Goal: Task Accomplishment & Management: Complete application form

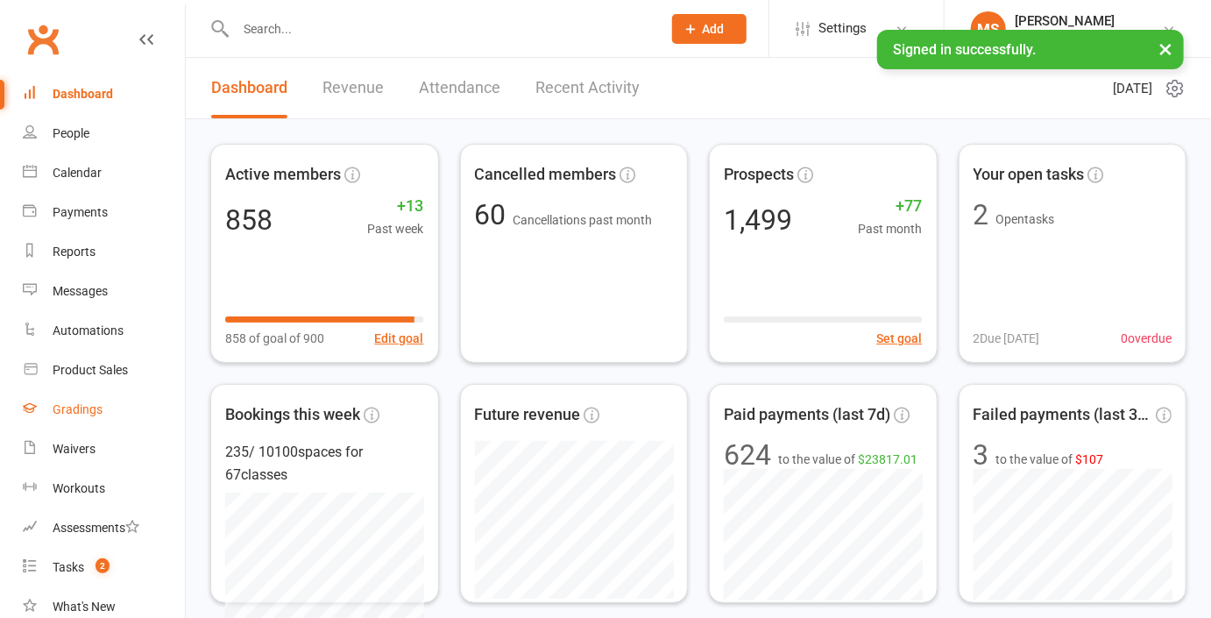
click at [78, 404] on div "Gradings" at bounding box center [78, 409] width 50 height 14
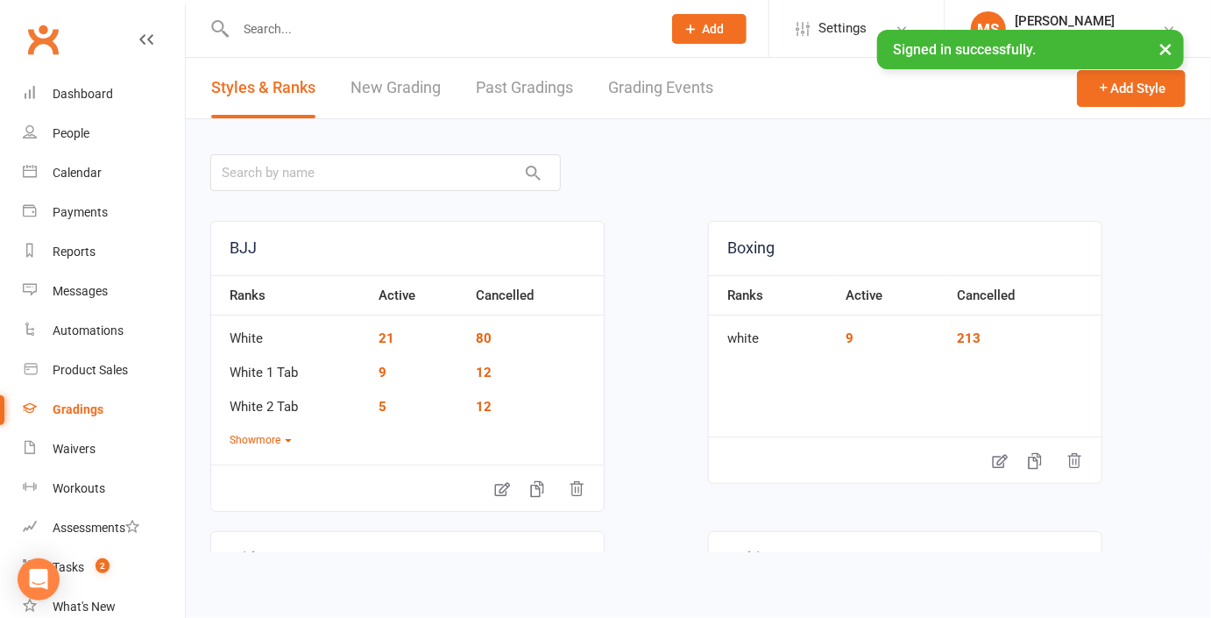
click at [283, 33] on input "text" at bounding box center [439, 29] width 419 height 25
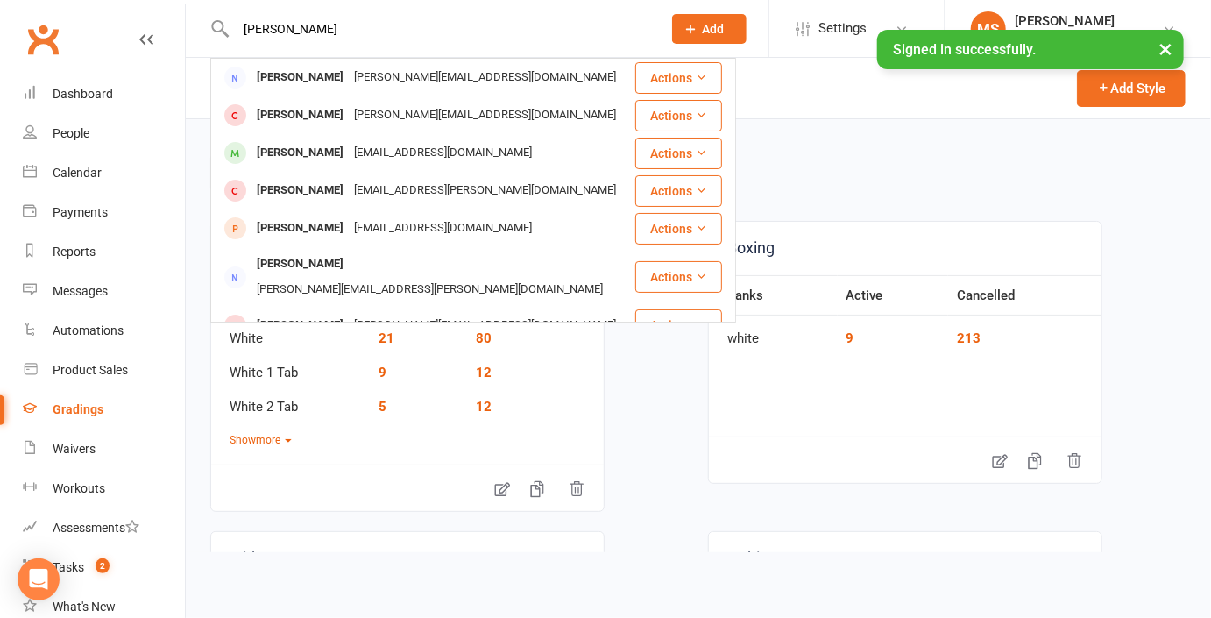
type input "[PERSON_NAME]"
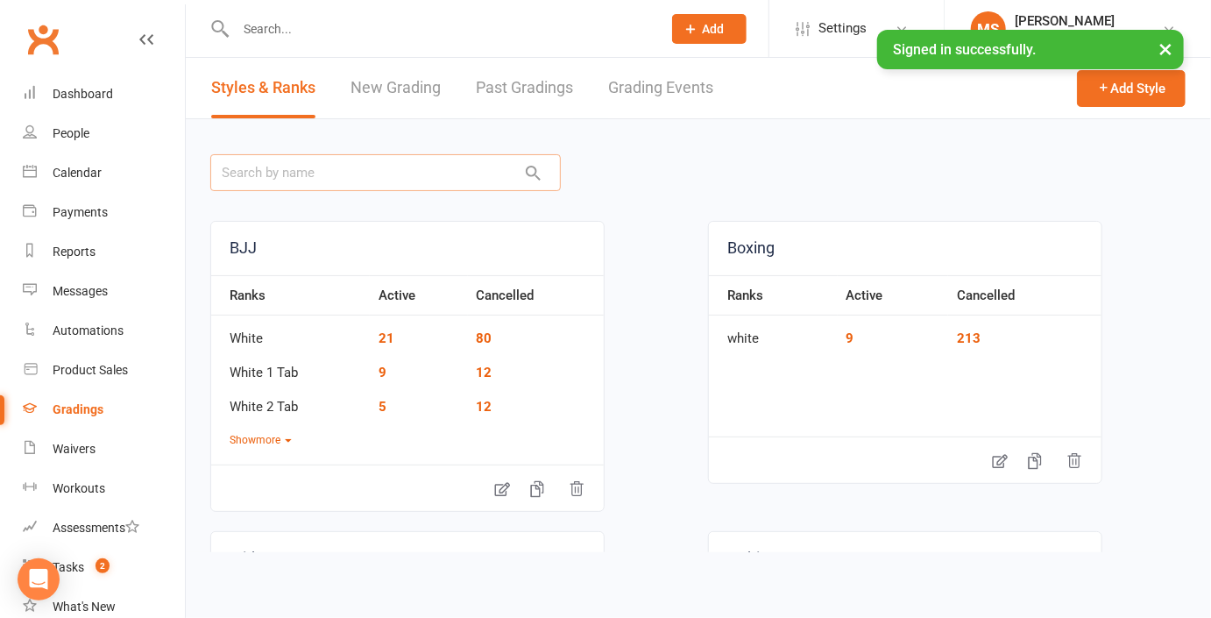
click at [403, 168] on input "text" at bounding box center [385, 172] width 350 height 37
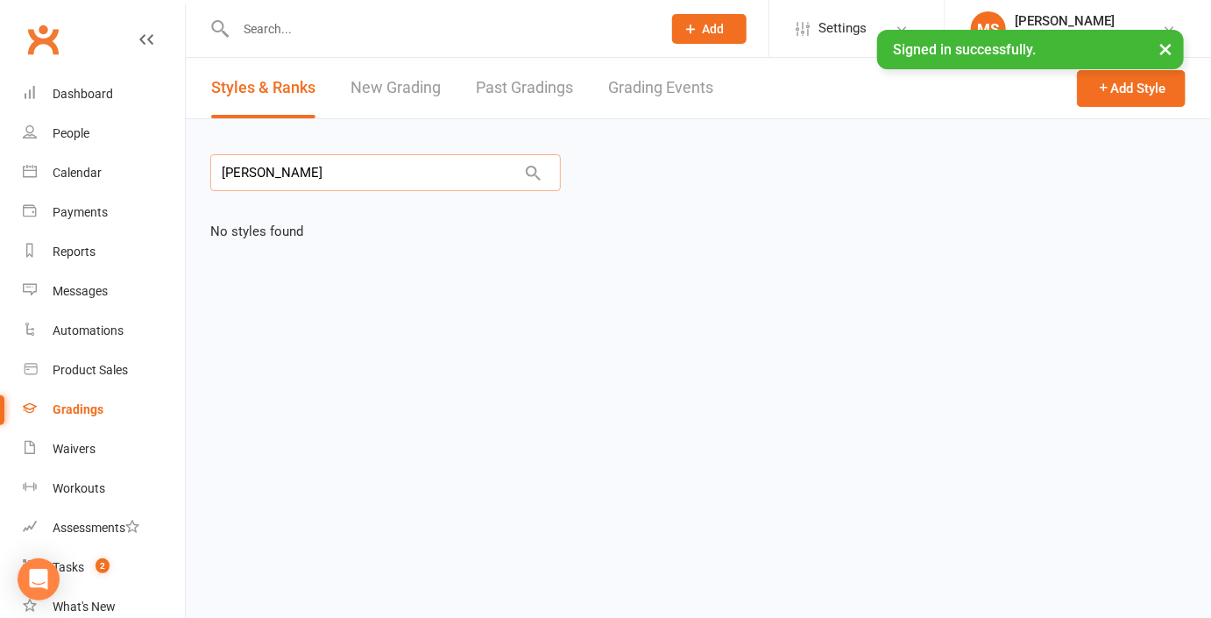
type input "[PERSON_NAME]"
click at [100, 400] on link "Gradings" at bounding box center [104, 409] width 162 height 39
click at [417, 99] on link "New Grading" at bounding box center [395, 88] width 90 height 60
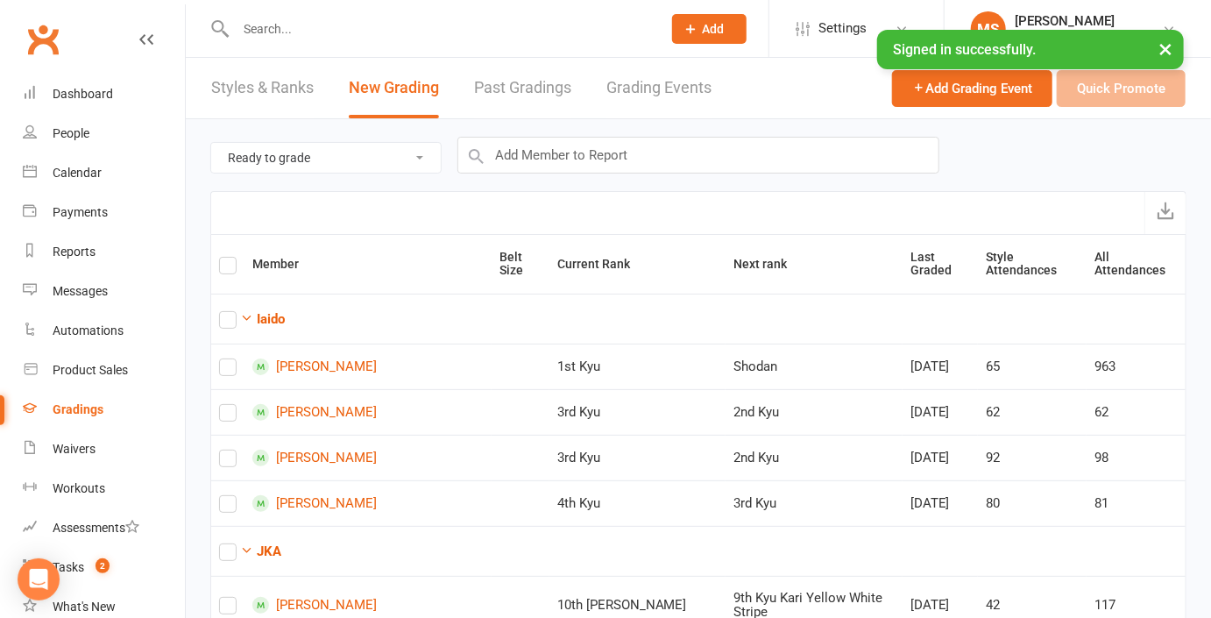
click at [409, 162] on select "Ready to grade All members enrolled in a style Active members enrolled in a sty…" at bounding box center [326, 158] width 230 height 30
select select "active_members_in_style"
click at [543, 154] on input "text" at bounding box center [698, 155] width 482 height 37
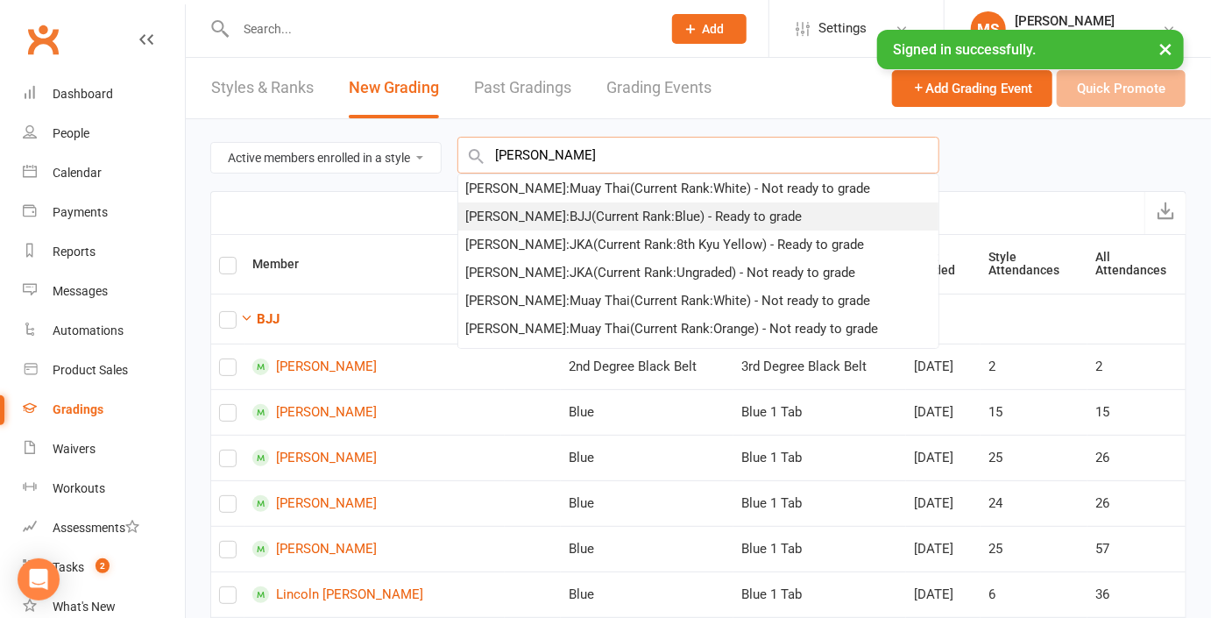
type input "[PERSON_NAME]"
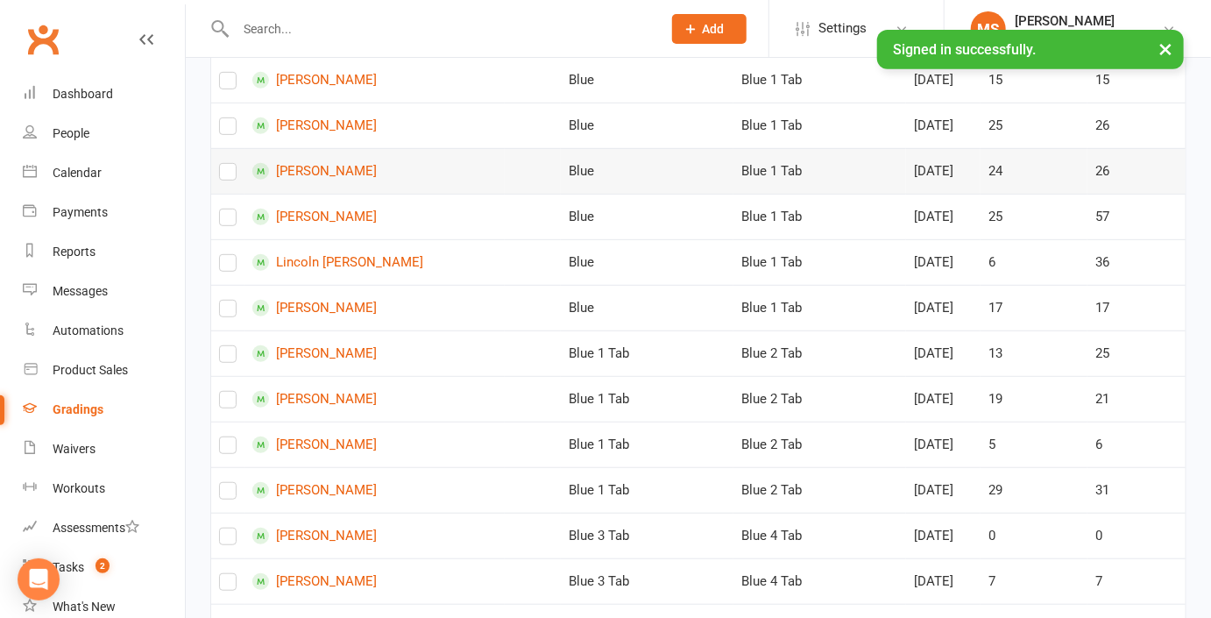
scroll to position [331, 0]
click at [226, 176] on label at bounding box center [228, 176] width 18 height 0
click at [226, 165] on input "checkbox" at bounding box center [228, 165] width 18 height 0
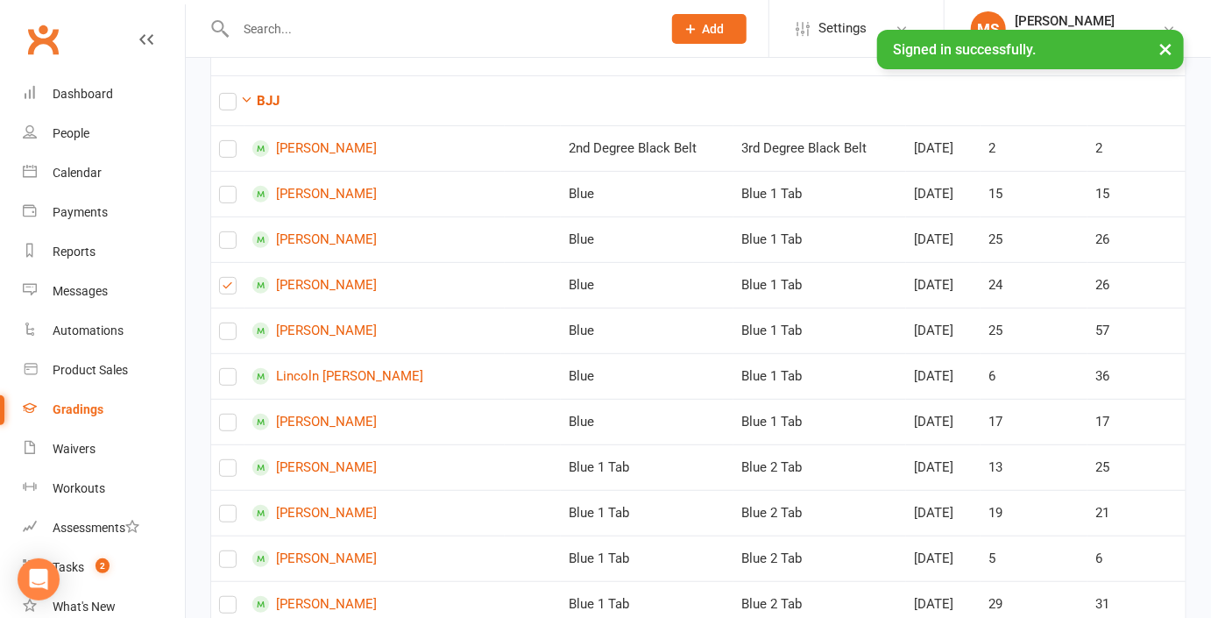
scroll to position [0, 0]
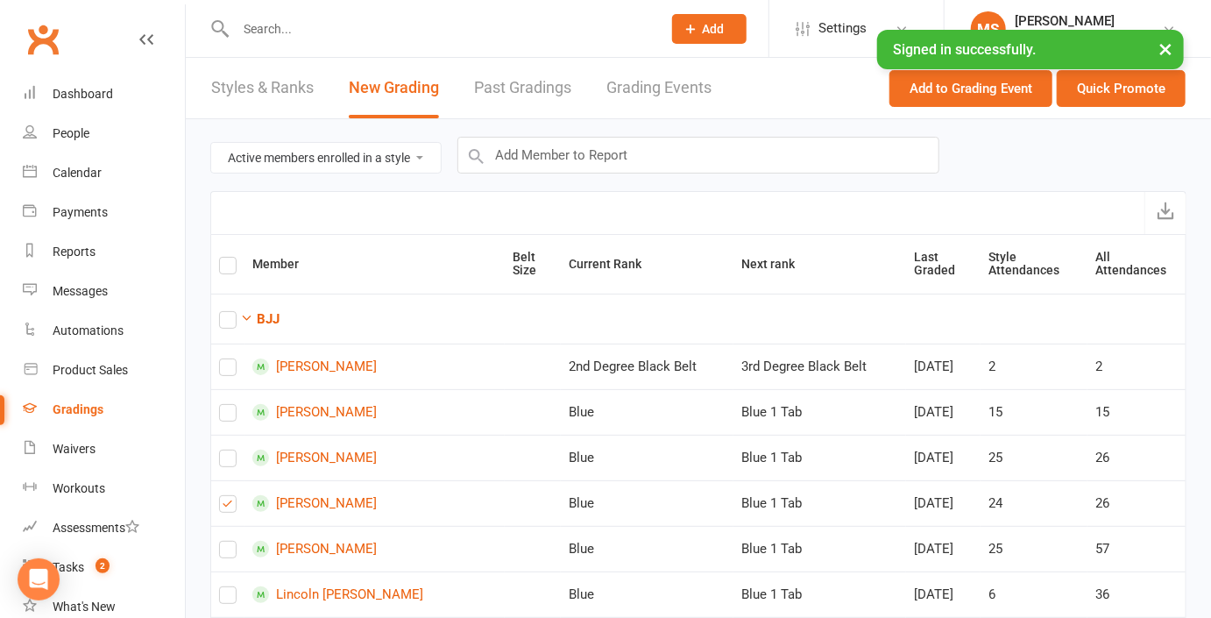
click at [977, 159] on div "Ready to grade All members enrolled in a style Active members enrolled in a sty…" at bounding box center [698, 155] width 976 height 72
click at [1166, 39] on button "×" at bounding box center [1166, 49] width 32 height 38
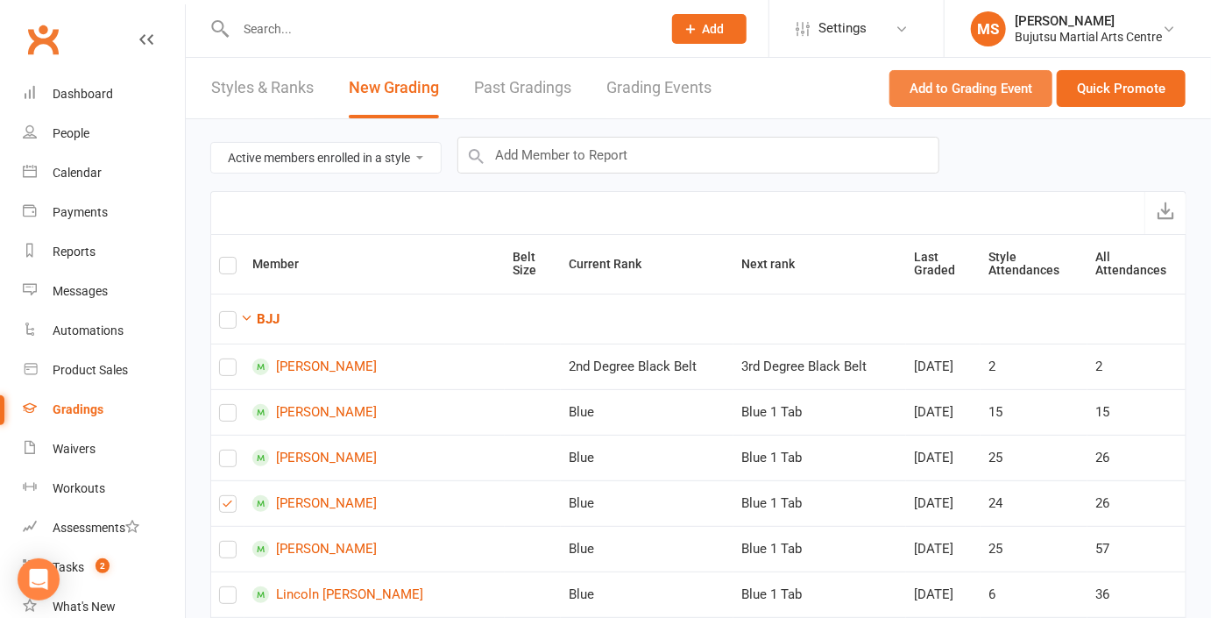
click at [972, 83] on button "Add to Grading Event" at bounding box center [970, 88] width 163 height 37
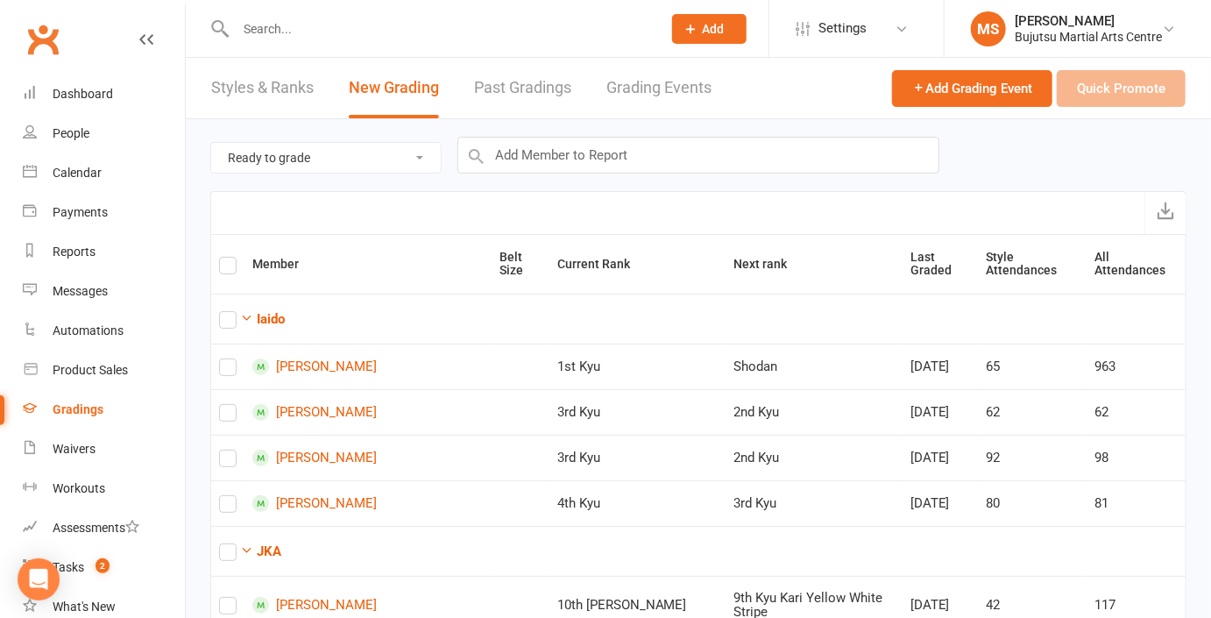
click at [1139, 81] on div "Add Grading Event Quick Promote" at bounding box center [1039, 88] width 294 height 60
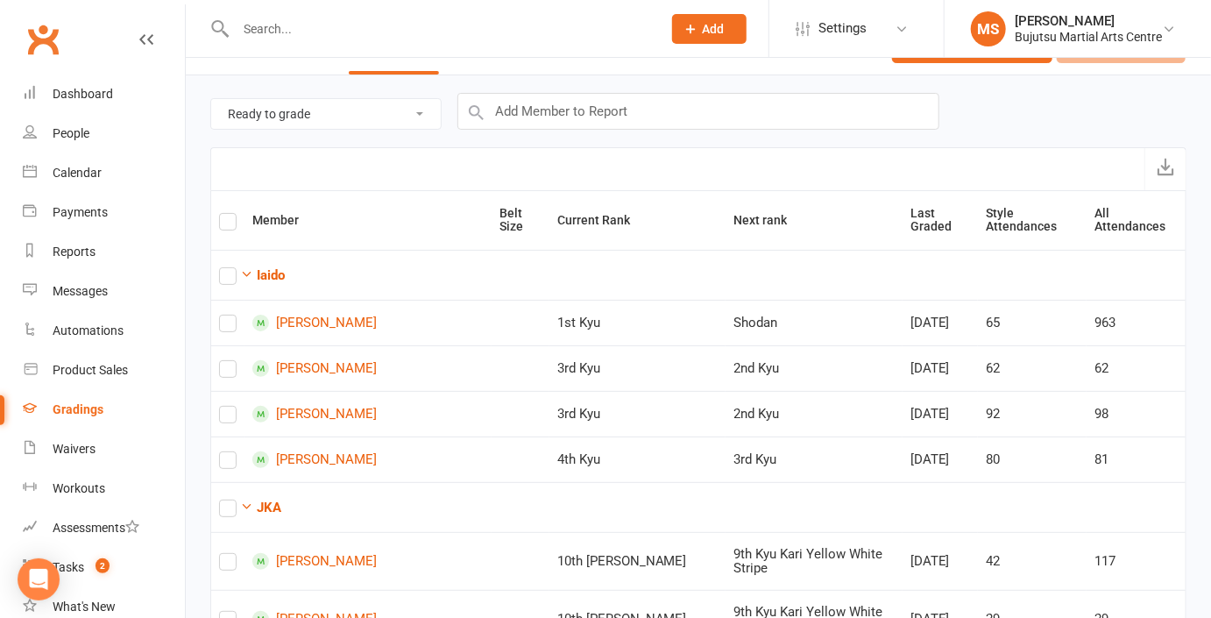
scroll to position [42, 0]
click at [292, 114] on select "Ready to grade All members enrolled in a style Active members enrolled in a sty…" at bounding box center [326, 116] width 230 height 30
select select "active_members_in_style"
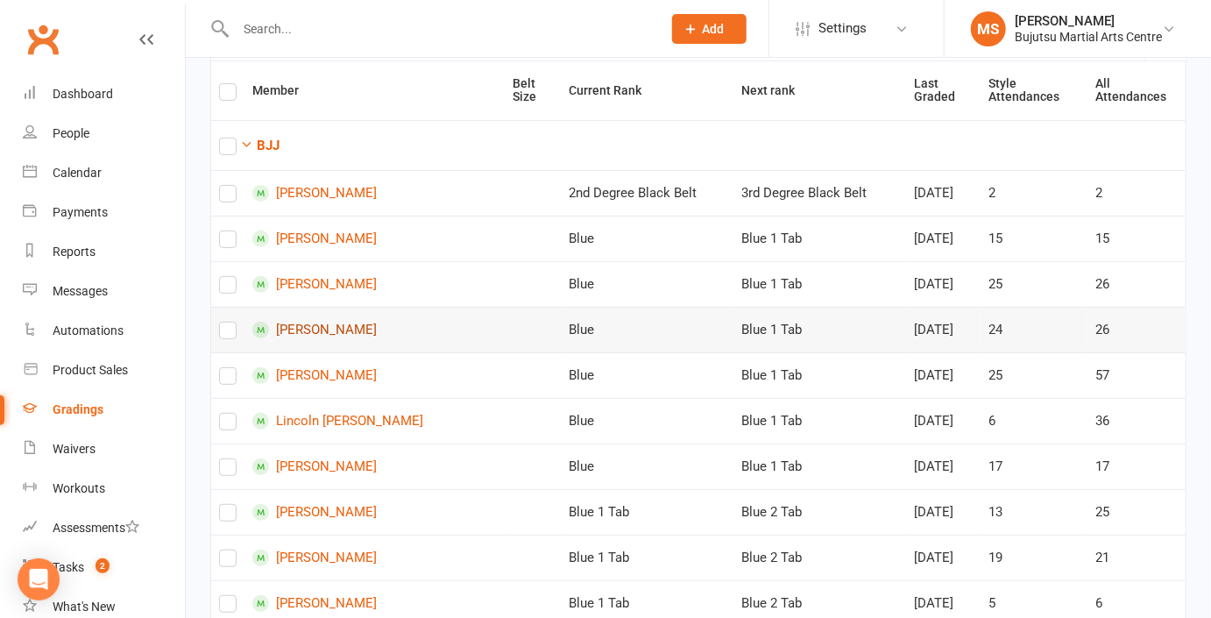
scroll to position [188, 0]
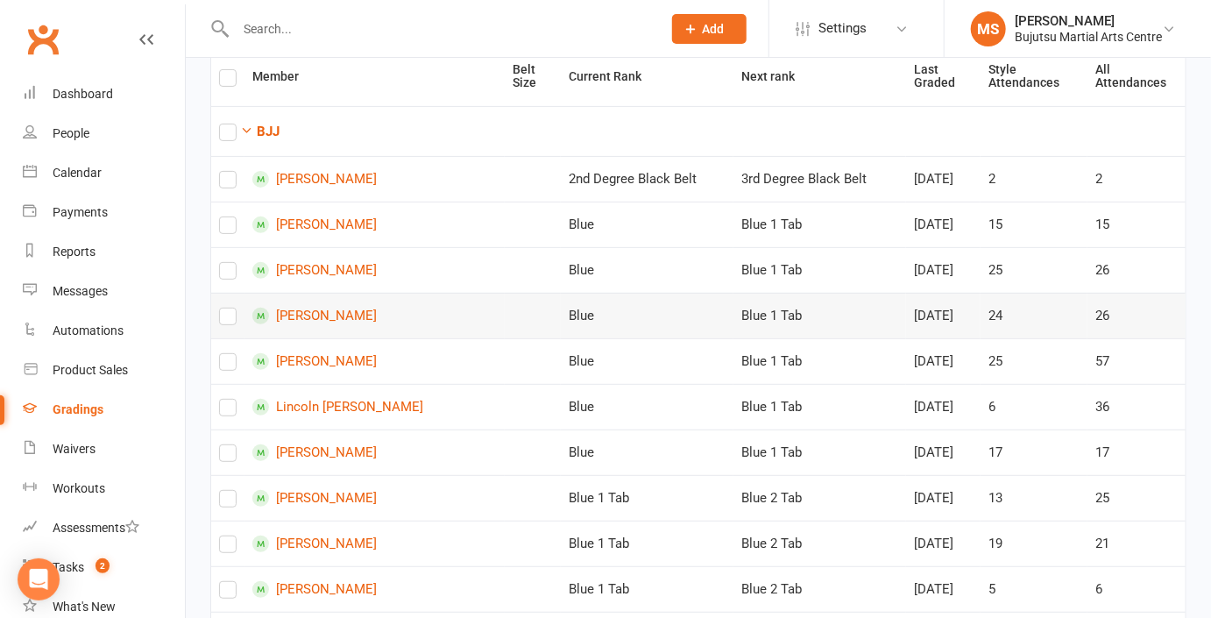
click at [226, 320] on label at bounding box center [228, 320] width 18 height 0
click at [226, 308] on input "checkbox" at bounding box center [228, 308] width 18 height 0
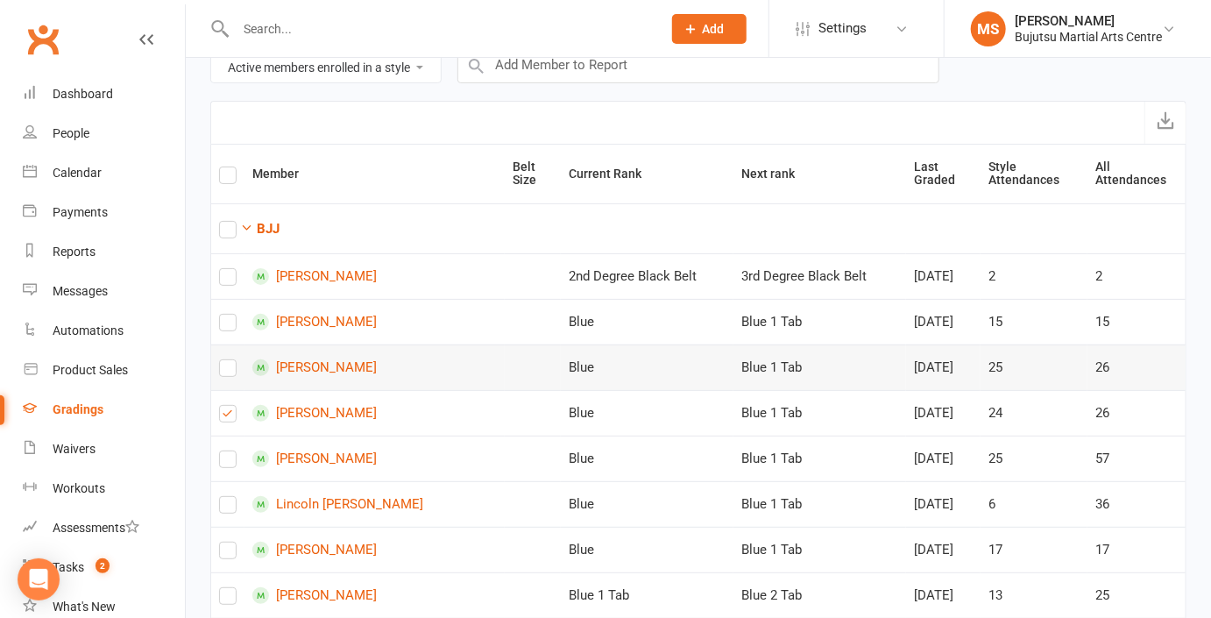
scroll to position [0, 0]
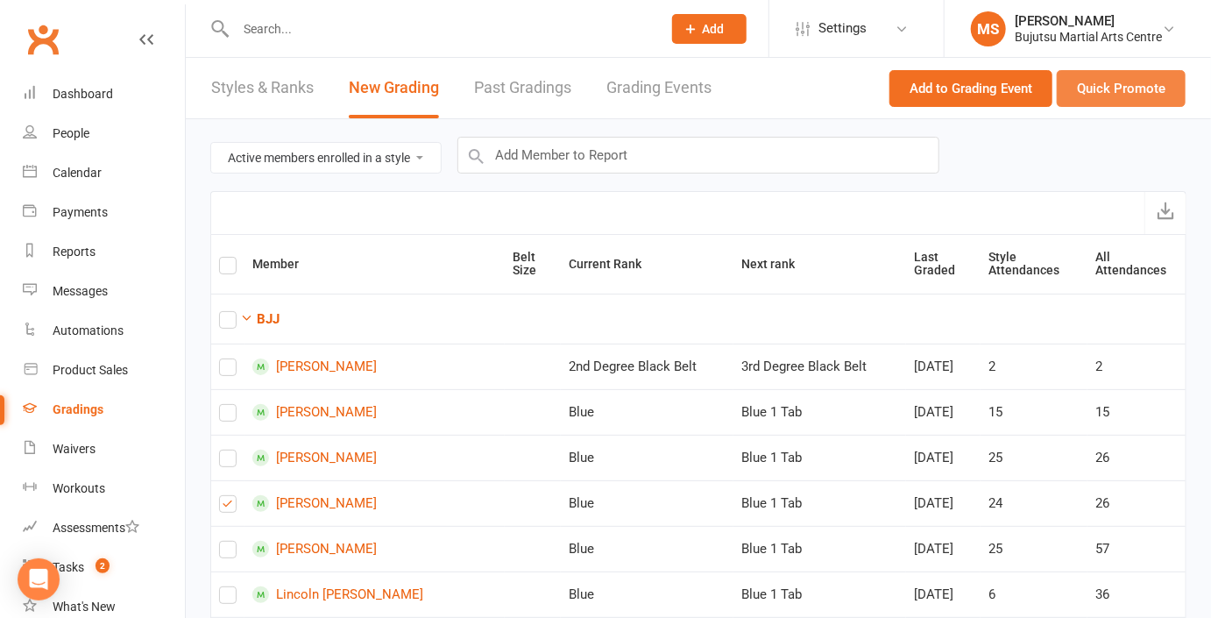
click at [1126, 90] on button "Quick Promote" at bounding box center [1121, 88] width 129 height 37
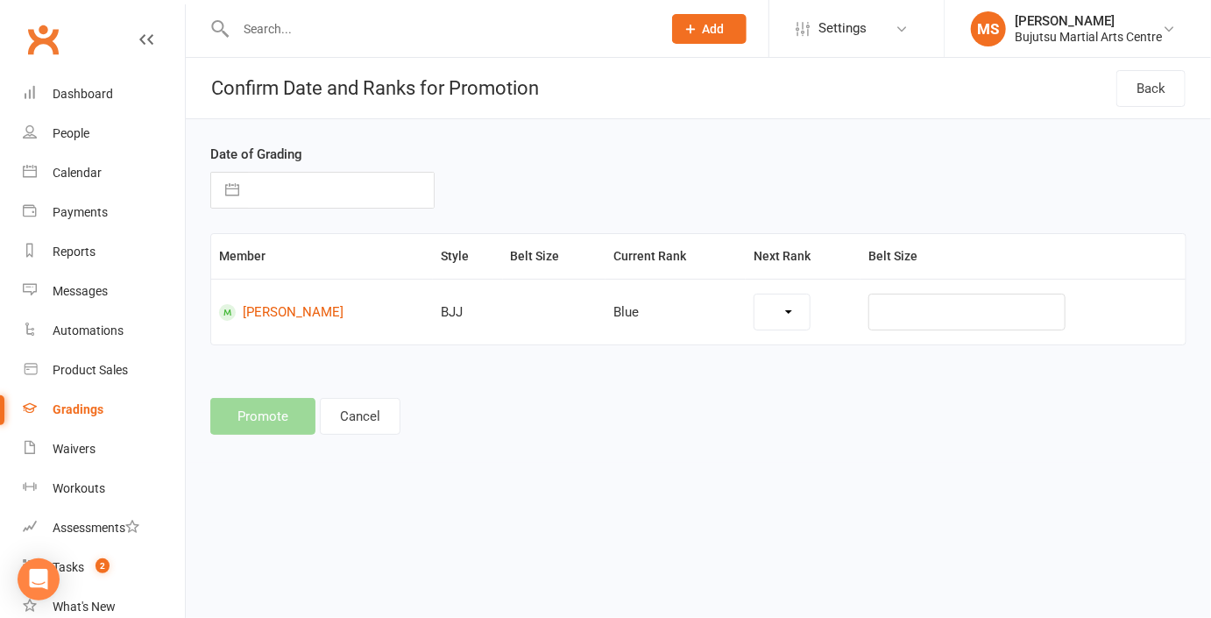
select select "6"
select select "2025"
select select "7"
select select "2025"
select select "8"
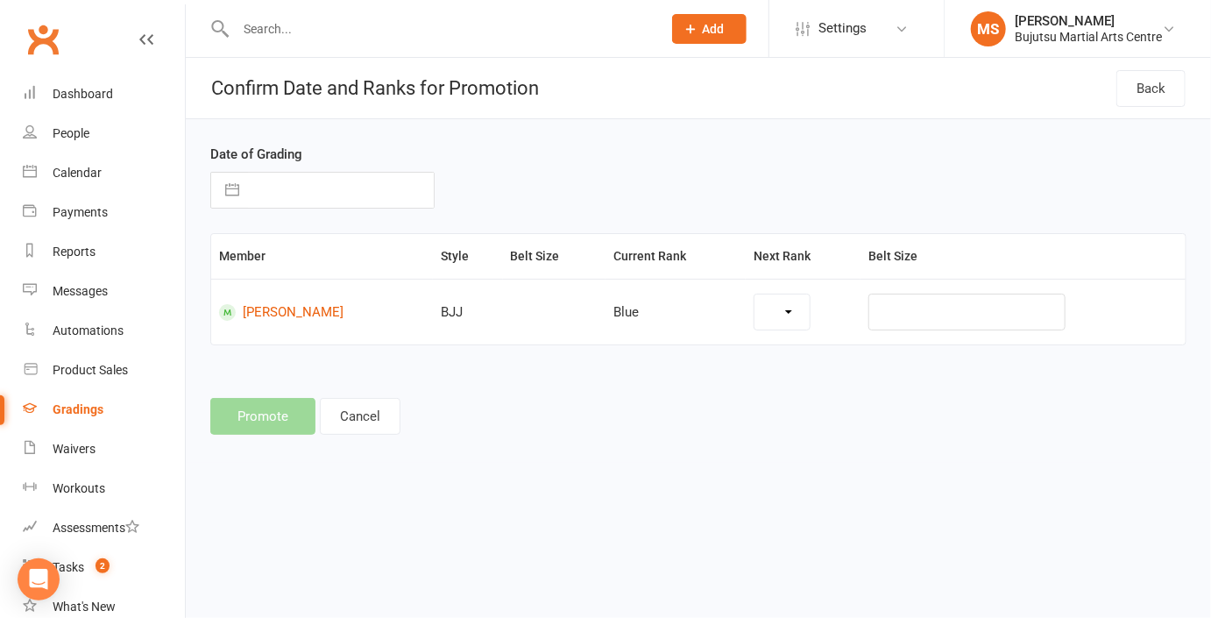
select select "2025"
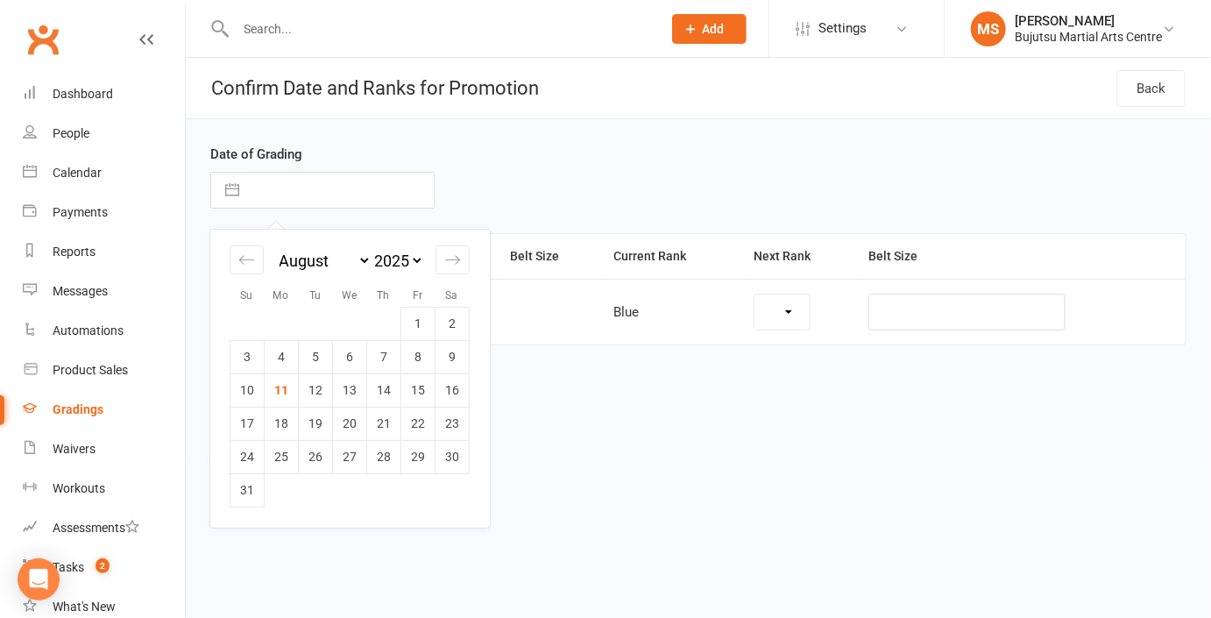
click at [308, 193] on input "text" at bounding box center [341, 190] width 186 height 35
select select "1727"
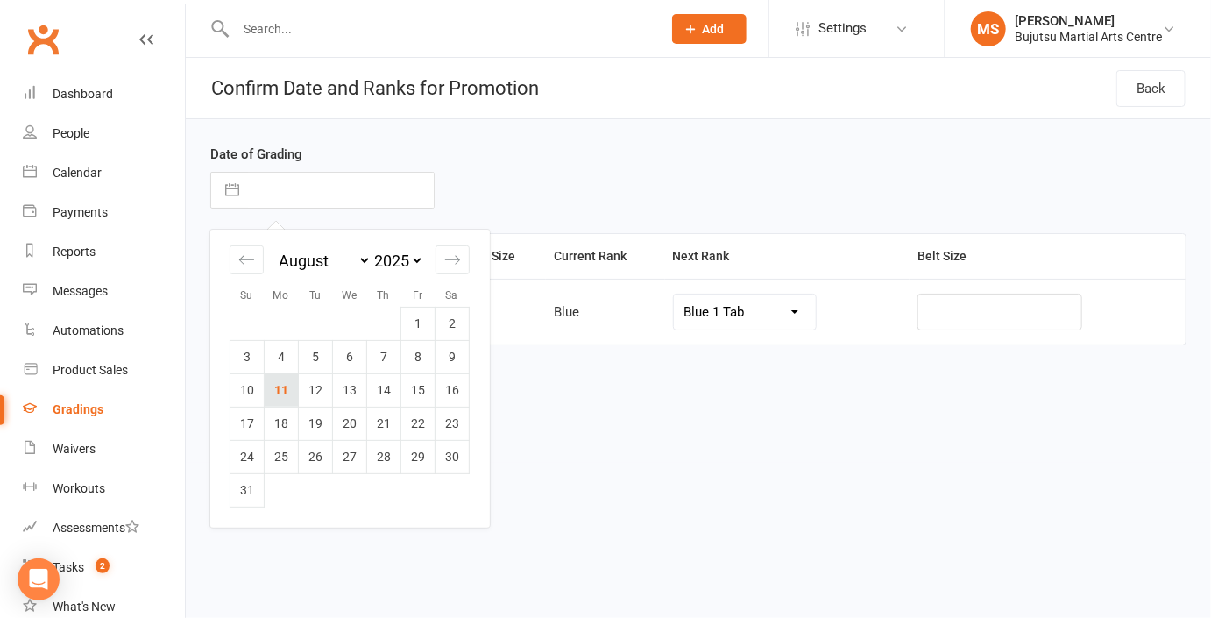
click at [286, 394] on td "11" at bounding box center [282, 389] width 34 height 33
type input "[DATE]"
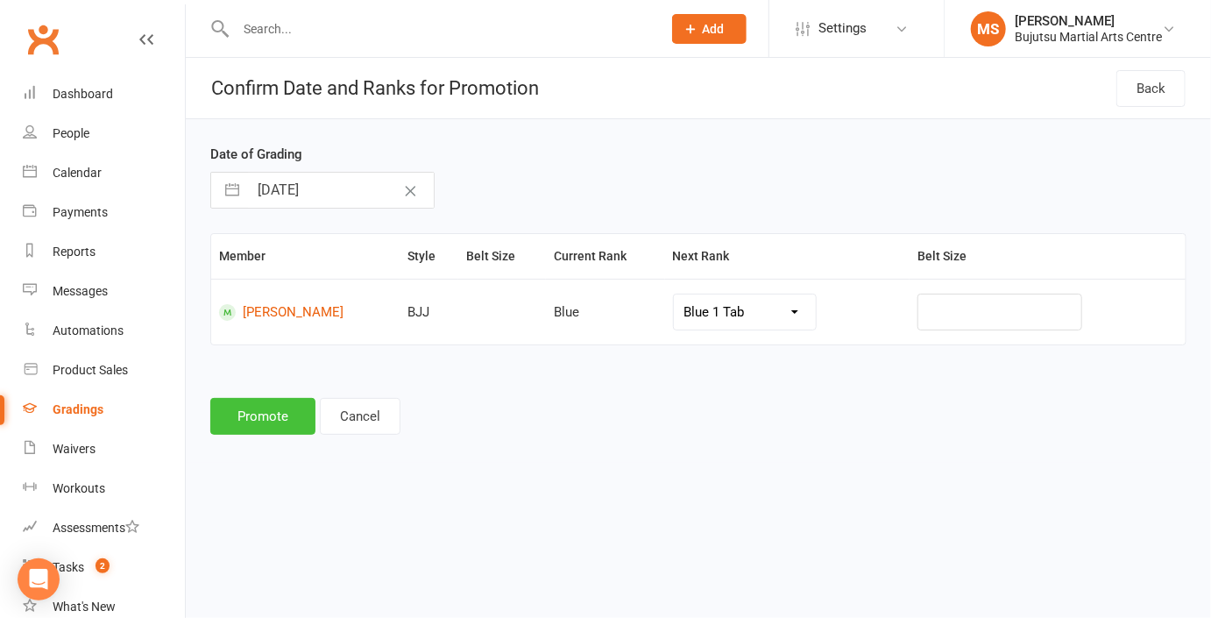
click at [276, 419] on button "Promote" at bounding box center [262, 416] width 105 height 37
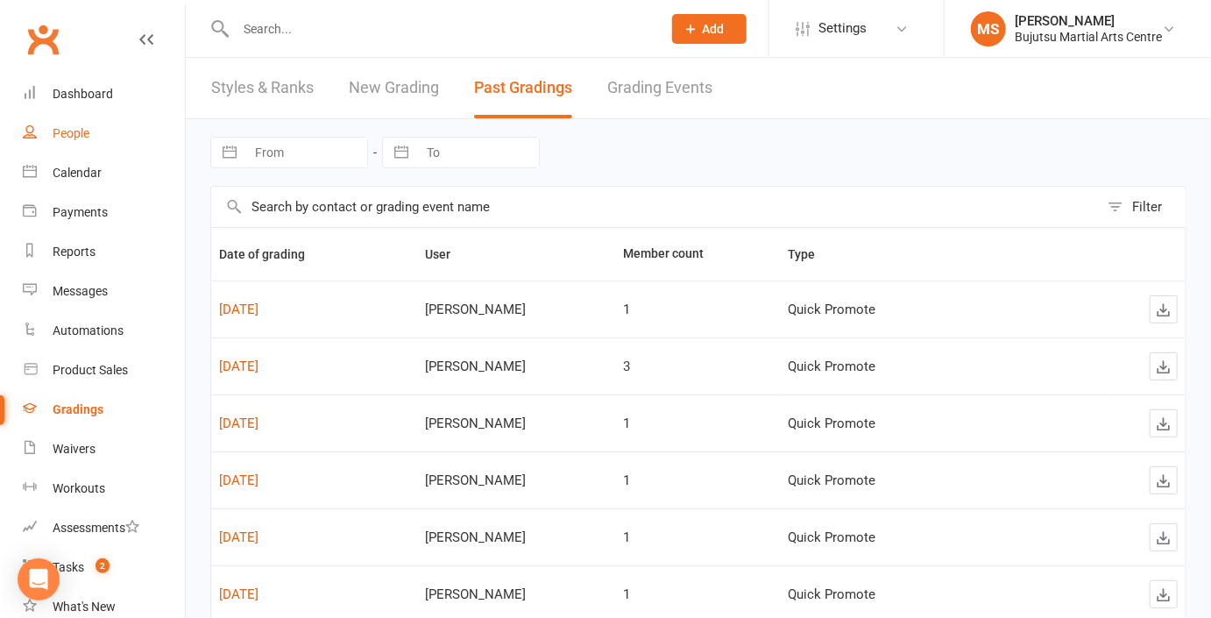
click at [84, 133] on div "People" at bounding box center [71, 133] width 37 height 14
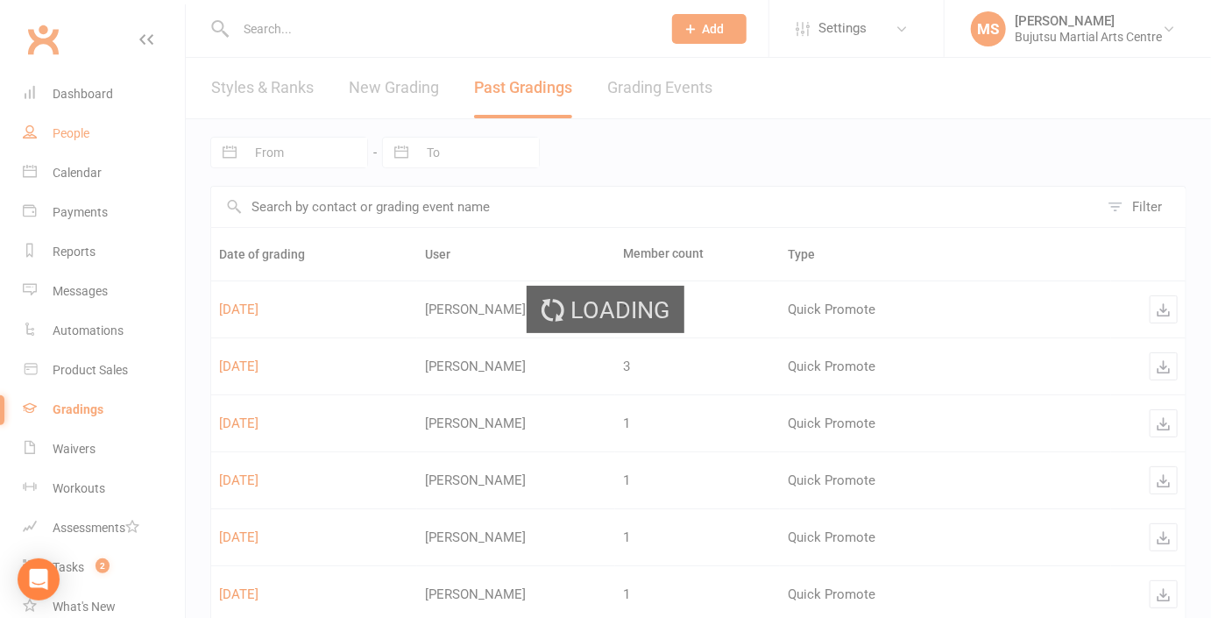
select select "100"
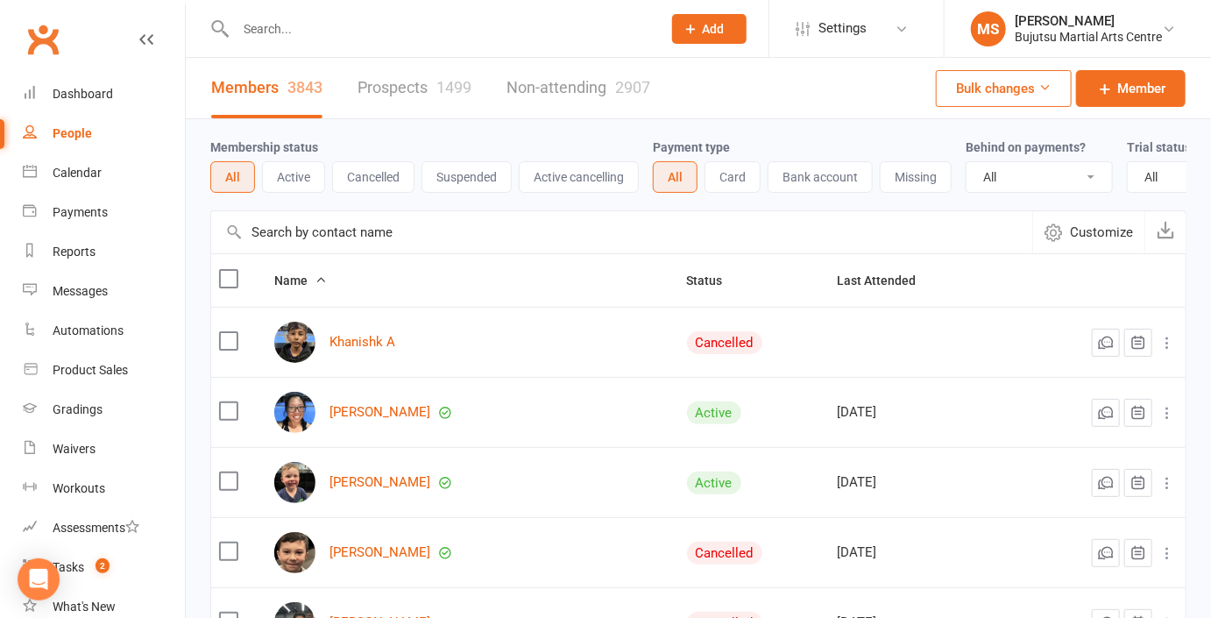
click at [409, 95] on link "Prospects 1499" at bounding box center [414, 88] width 114 height 60
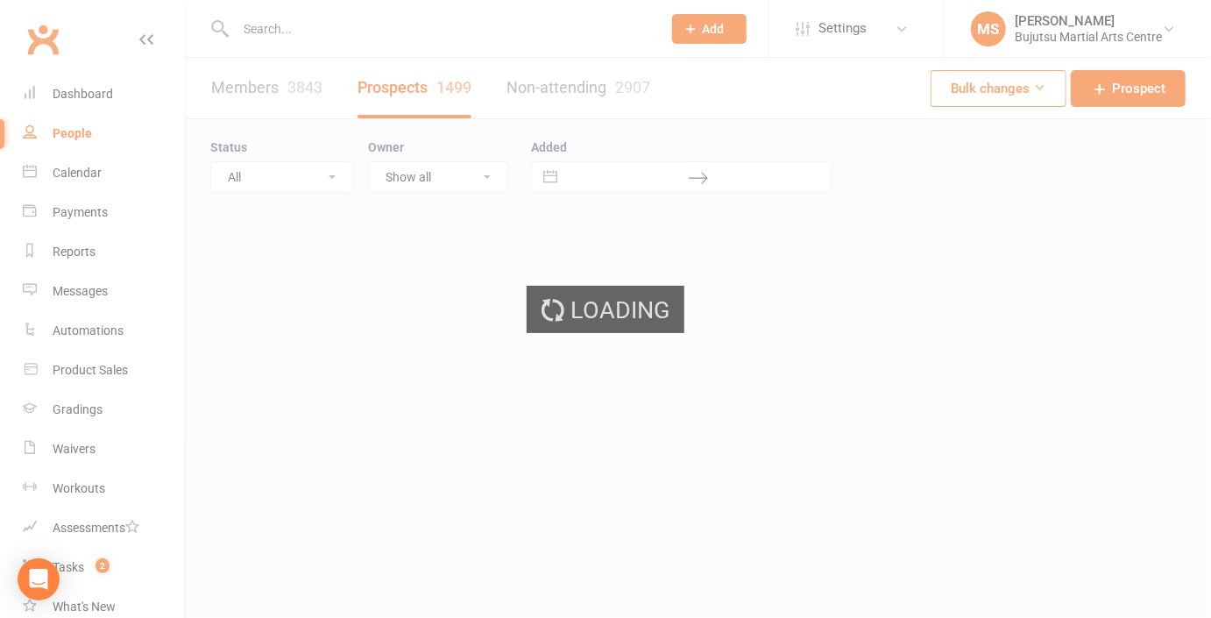
click at [407, 86] on div "Loading" at bounding box center [605, 309] width 1211 height 618
select select "100"
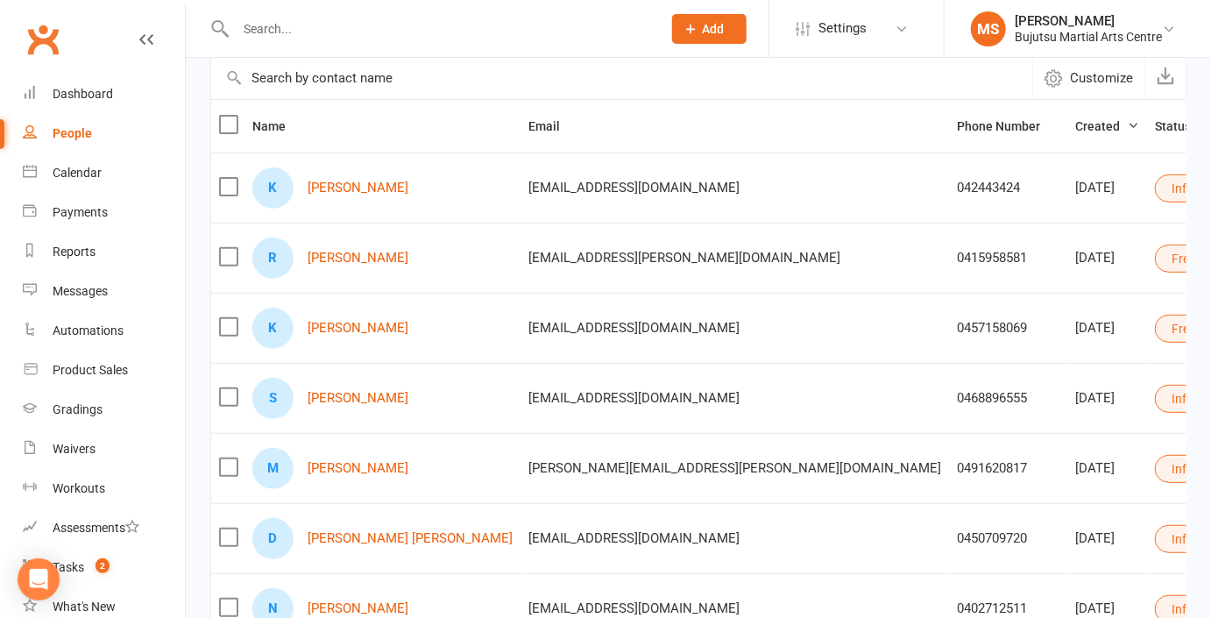
scroll to position [195, 0]
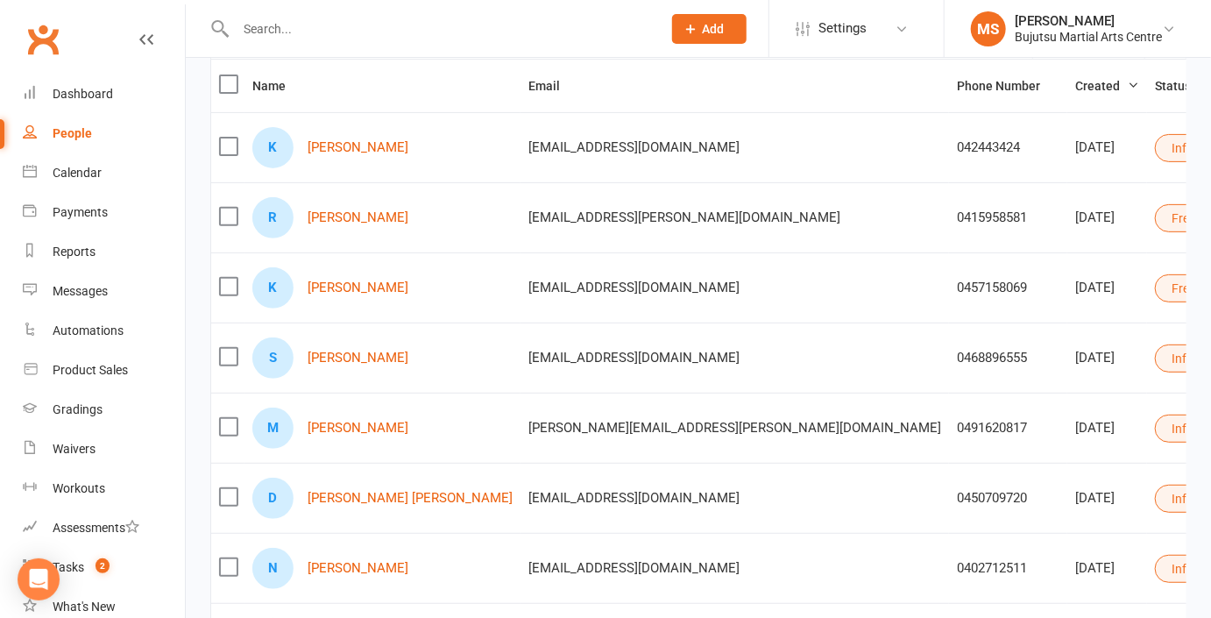
click at [265, 29] on input "text" at bounding box center [439, 29] width 419 height 25
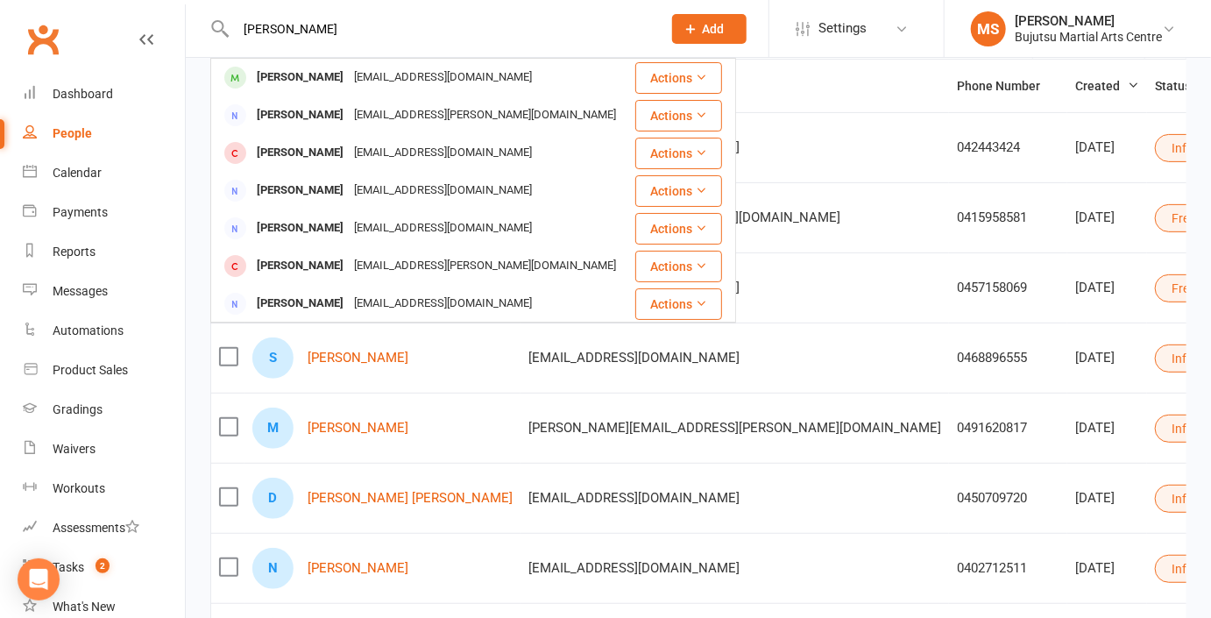
type input "[PERSON_NAME]"
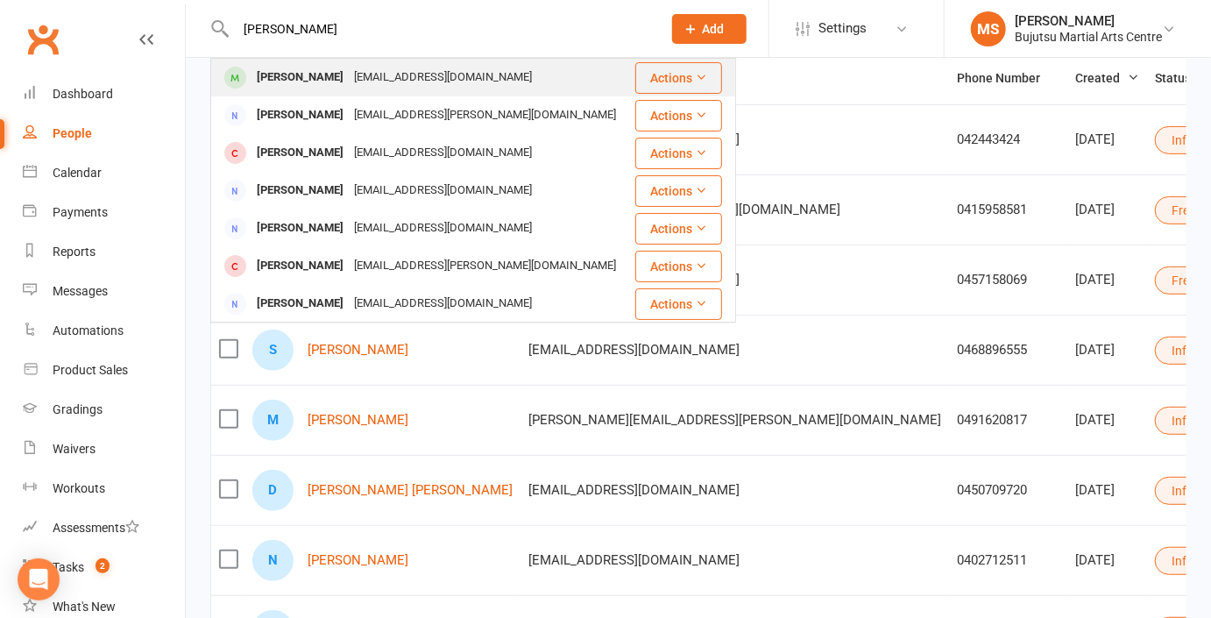
click at [284, 75] on div "[PERSON_NAME]" at bounding box center [299, 77] width 97 height 25
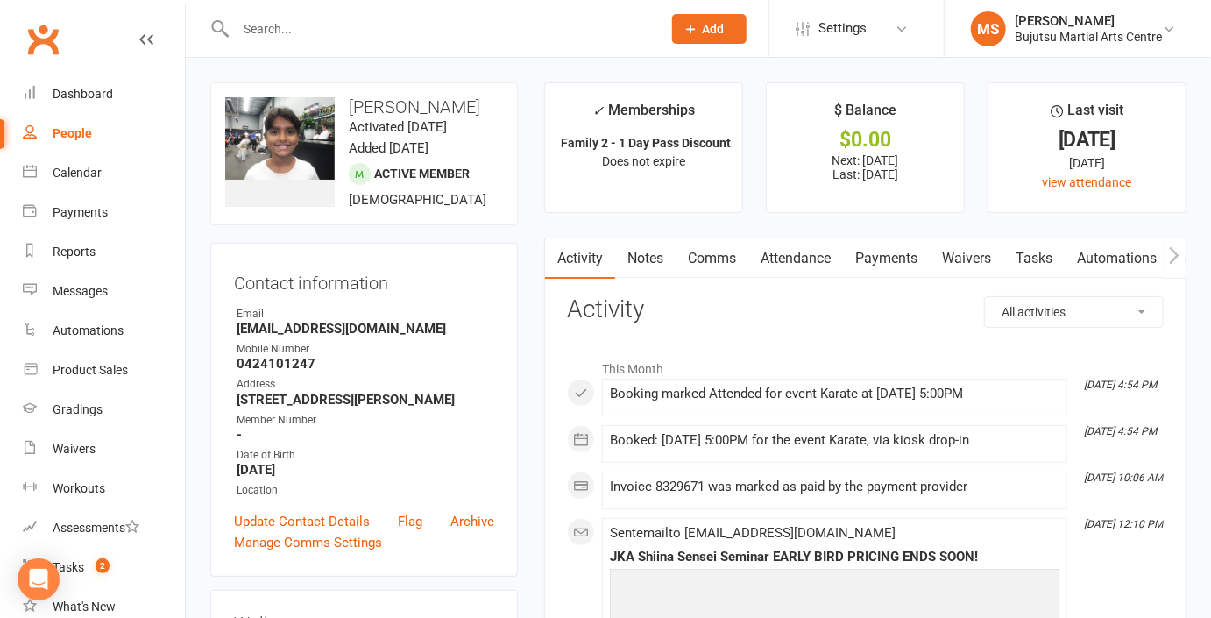
drag, startPoint x: 449, startPoint y: 125, endPoint x: 346, endPoint y: 107, distance: 104.2
click at [346, 107] on h3 "[PERSON_NAME]" at bounding box center [364, 106] width 278 height 19
click at [464, 117] on h3 "[PERSON_NAME]" at bounding box center [364, 106] width 278 height 19
drag, startPoint x: 424, startPoint y: 126, endPoint x: 349, endPoint y: 129, distance: 75.4
click at [349, 117] on h3 "[PERSON_NAME]" at bounding box center [364, 106] width 278 height 19
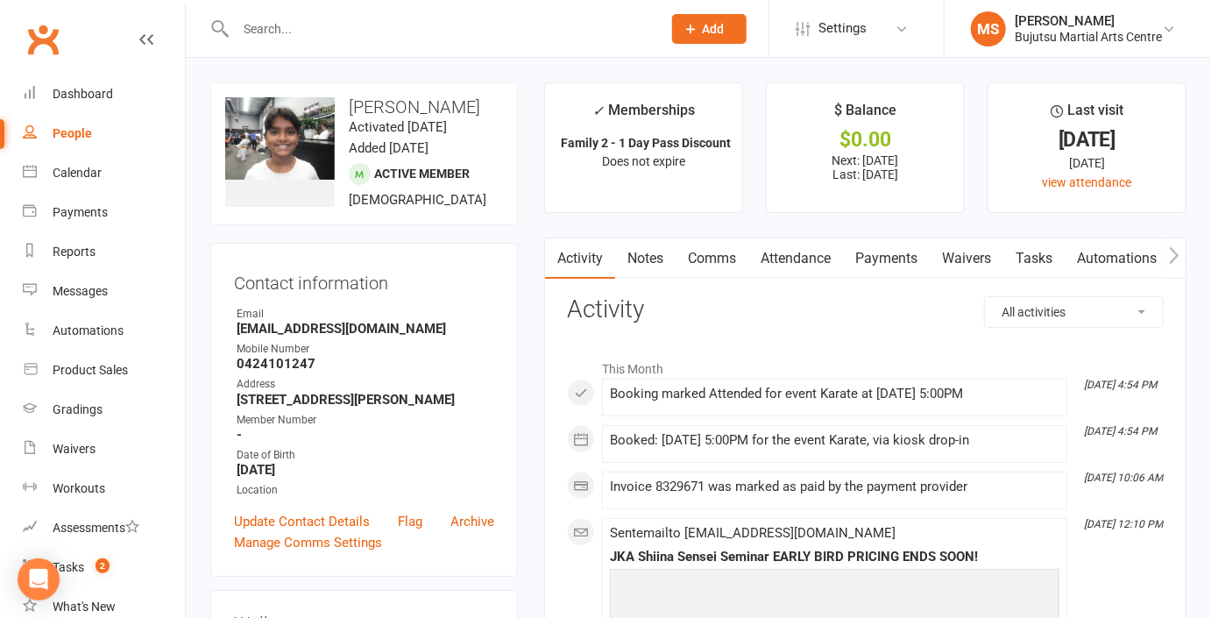
copy h3 "Hewawasam"
click at [295, 32] on input "text" at bounding box center [439, 29] width 419 height 25
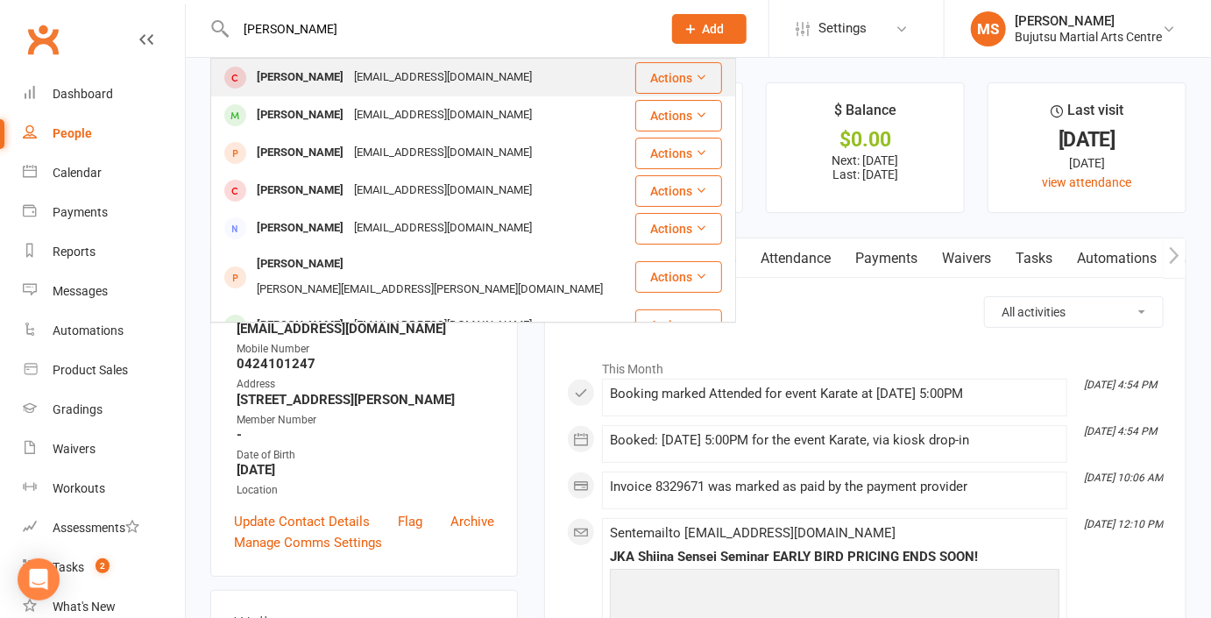
type input "[PERSON_NAME]"
click at [298, 74] on div "[PERSON_NAME]" at bounding box center [299, 77] width 97 height 25
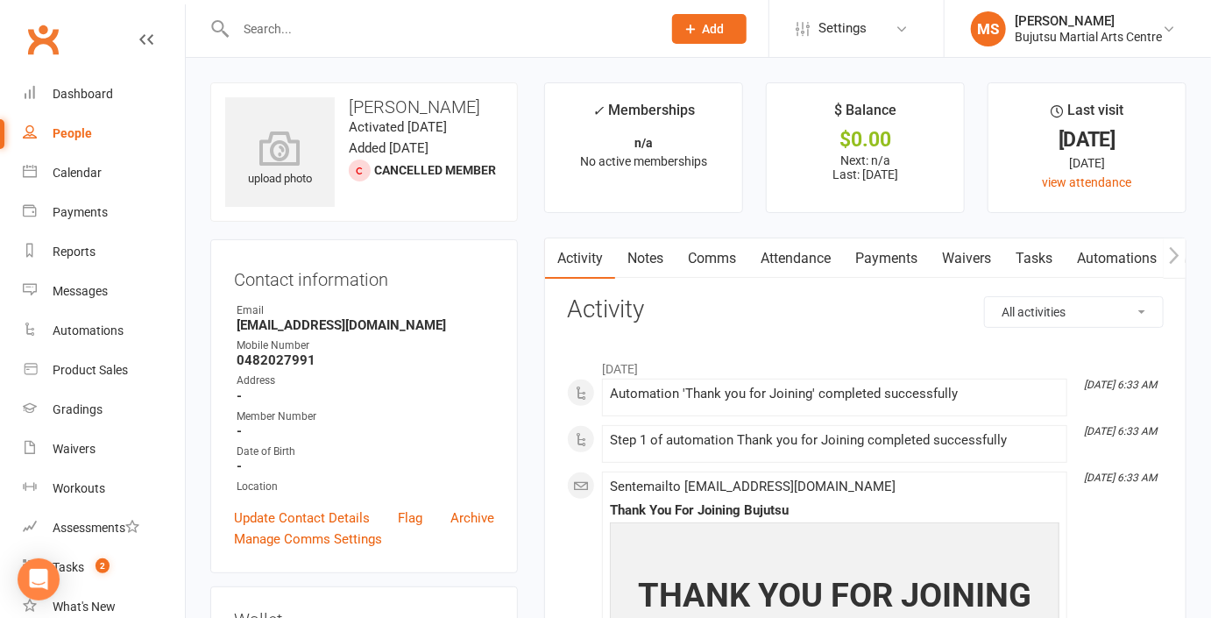
click at [287, 20] on input "text" at bounding box center [439, 29] width 419 height 25
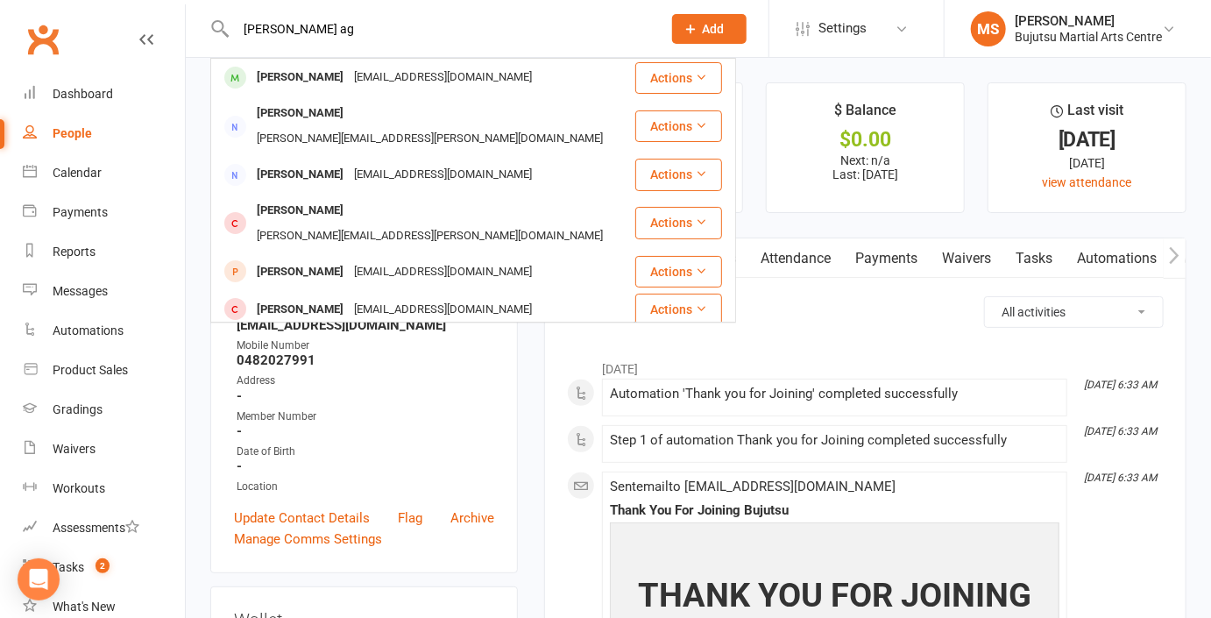
click at [335, 41] on div "[PERSON_NAME] ag [PERSON_NAME] [EMAIL_ADDRESS][DOMAIN_NAME] Actions [PERSON_NAM…" at bounding box center [429, 28] width 439 height 57
click at [331, 36] on input "[PERSON_NAME] ag" at bounding box center [439, 29] width 419 height 25
type input "m"
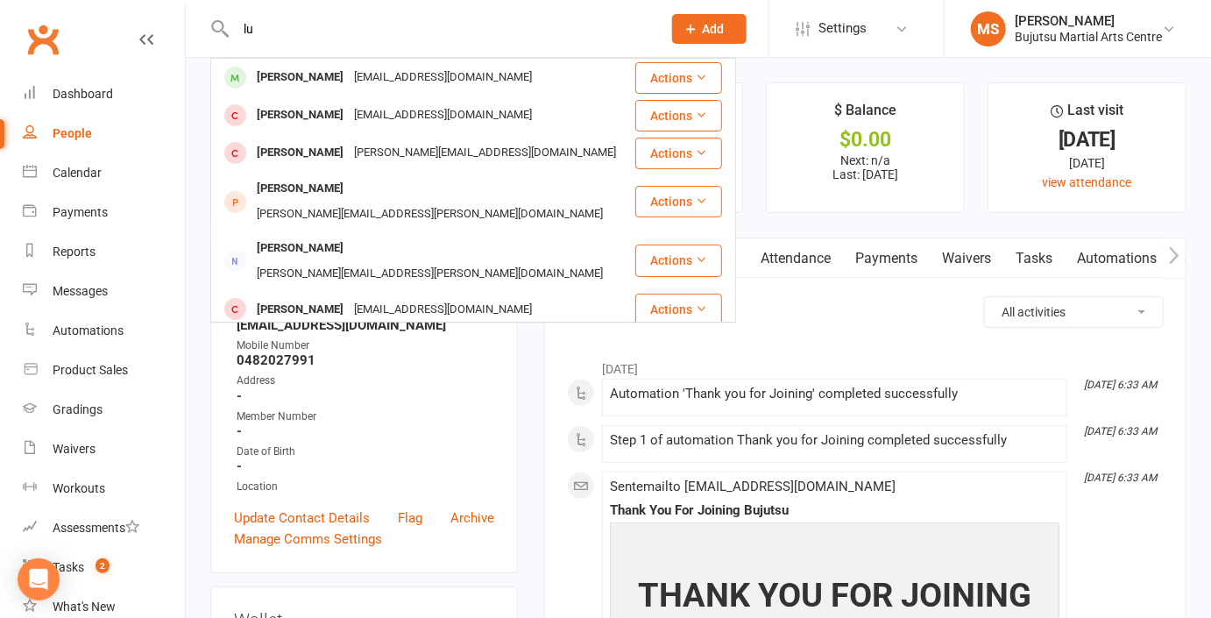
type input "l"
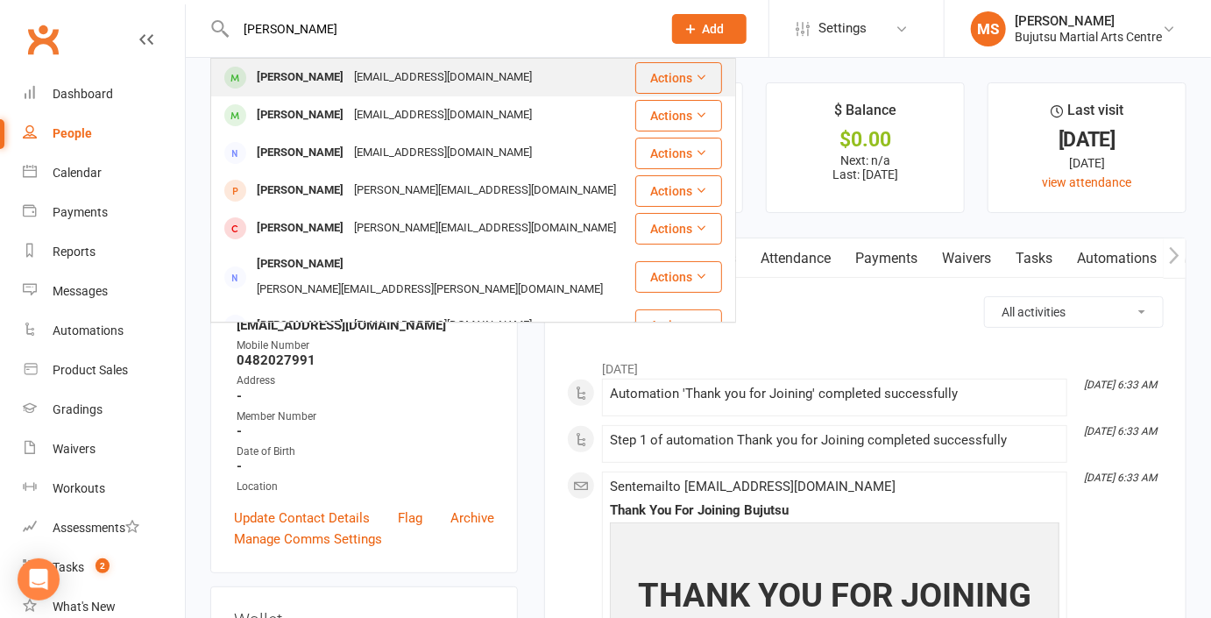
type input "[PERSON_NAME]"
click at [349, 77] on div "[EMAIL_ADDRESS][DOMAIN_NAME]" at bounding box center [443, 77] width 188 height 25
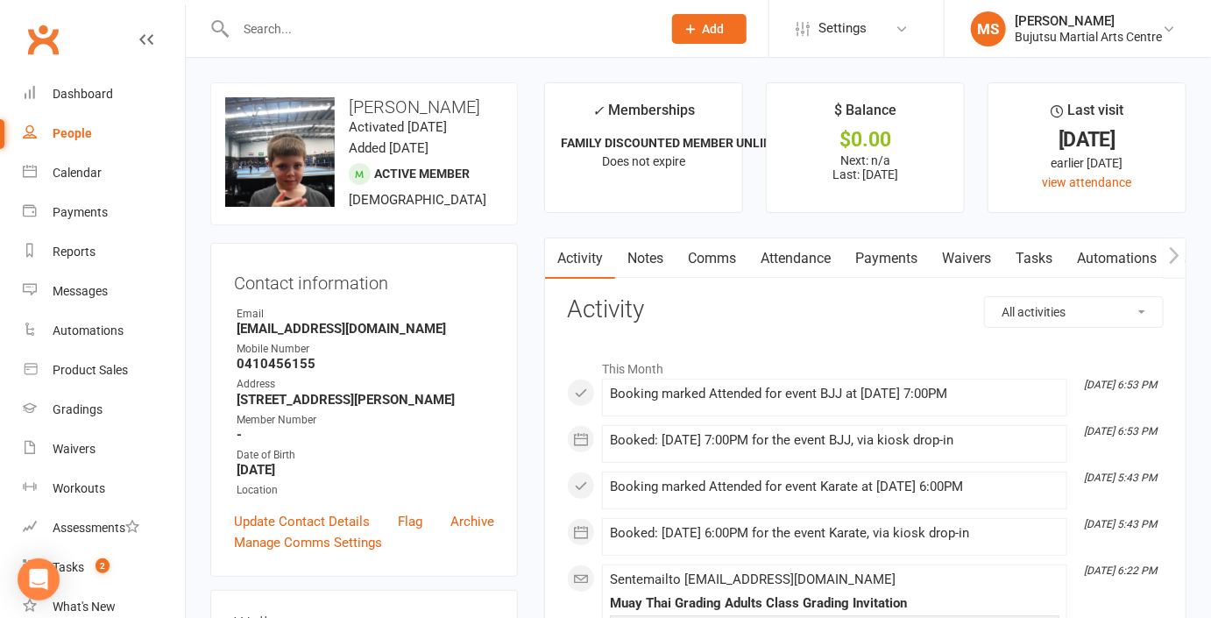
click at [268, 32] on input "text" at bounding box center [439, 29] width 419 height 25
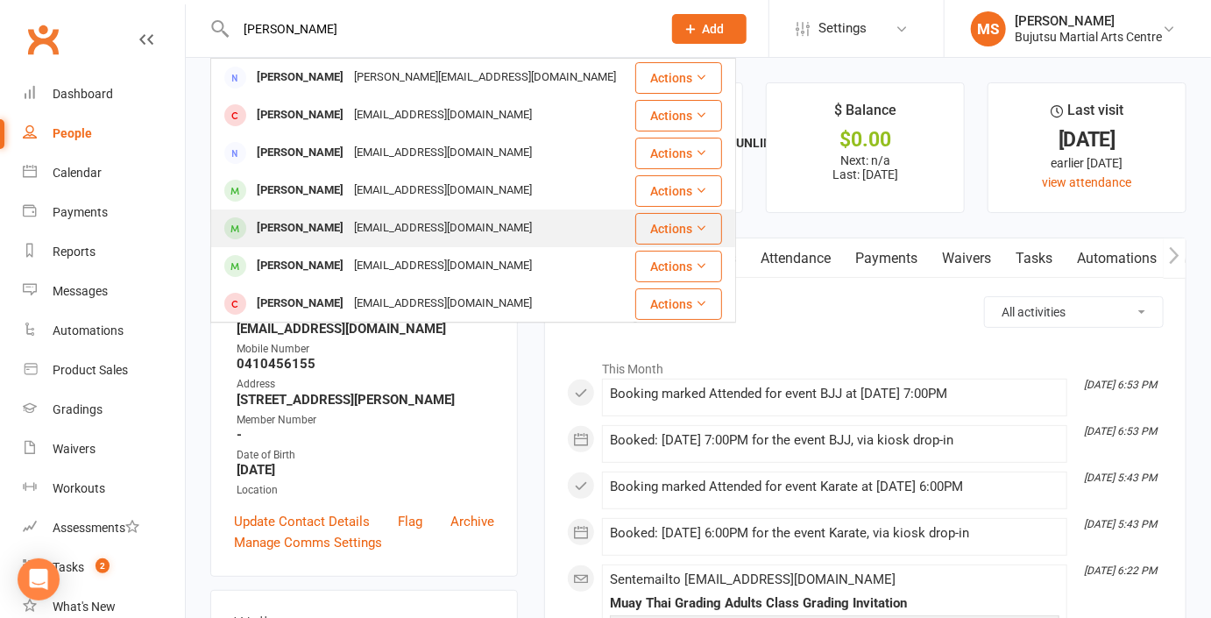
type input "[PERSON_NAME]"
click at [329, 236] on div "[PERSON_NAME]" at bounding box center [299, 228] width 97 height 25
